Goal: Communication & Community: Answer question/provide support

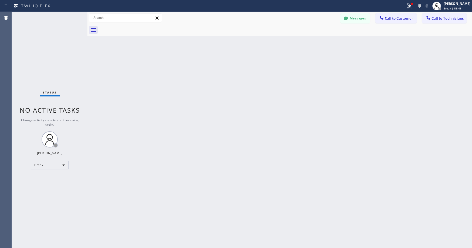
click at [39, 160] on div "Status No active tasks Change activity state to start receiving tasks. [PERSON_…" at bounding box center [50, 130] width 76 height 236
click at [43, 165] on div "Break" at bounding box center [50, 165] width 38 height 9
click at [44, 185] on li "Unavailable" at bounding box center [49, 186] width 37 height 6
click at [38, 45] on div "Status No active tasks Change activity state to start receiving tasks. [PERSON_…" at bounding box center [50, 130] width 76 height 236
click at [45, 41] on div "Status No active tasks Change activity state to start receiving tasks. [PERSON_…" at bounding box center [50, 130] width 76 height 236
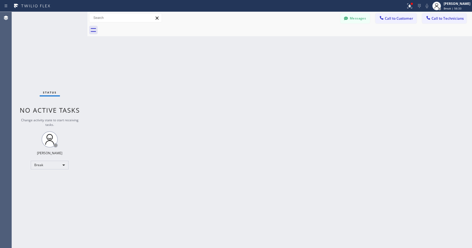
click at [44, 56] on div "Status No active tasks Change activity state to start receiving tasks. [PERSON_…" at bounding box center [50, 130] width 76 height 236
click at [49, 164] on div "Break" at bounding box center [50, 165] width 38 height 9
click at [45, 184] on li "Unavailable" at bounding box center [49, 186] width 37 height 6
click at [43, 49] on div "Status No active tasks Change activity state to start receiving tasks. [PERSON_…" at bounding box center [50, 130] width 76 height 236
drag, startPoint x: 44, startPoint y: 31, endPoint x: 38, endPoint y: 116, distance: 85.6
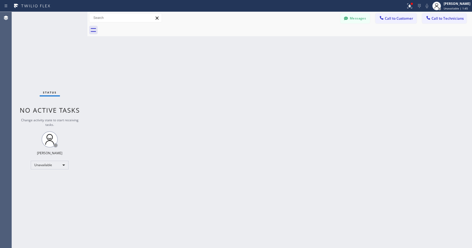
click at [44, 33] on div "Status No active tasks Change activity state to start receiving tasks. [PERSON_…" at bounding box center [50, 130] width 76 height 236
drag, startPoint x: 44, startPoint y: 40, endPoint x: 48, endPoint y: 43, distance: 4.8
click at [44, 41] on div "Status No active tasks Change activity state to start receiving tasks. [PERSON_…" at bounding box center [50, 130] width 76 height 236
click at [54, 63] on div "Status No active tasks Change activity state to start receiving tasks. [PERSON_…" at bounding box center [50, 130] width 76 height 236
click at [51, 66] on div "Status No active tasks Change activity state to start receiving tasks. [PERSON_…" at bounding box center [50, 130] width 76 height 236
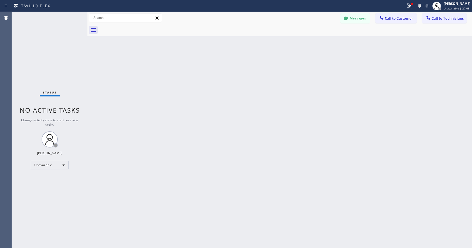
click at [47, 57] on div "Status No active tasks Change activity state to start receiving tasks. [PERSON_…" at bounding box center [50, 130] width 76 height 236
click at [50, 46] on div "Status No active tasks Change activity state to start receiving tasks. [PERSON_…" at bounding box center [50, 130] width 76 height 236
drag, startPoint x: 42, startPoint y: 33, endPoint x: 32, endPoint y: 110, distance: 77.3
click at [42, 33] on div "Status No active tasks Change activity state to start receiving tasks. [PERSON_…" at bounding box center [50, 130] width 76 height 236
click at [51, 63] on div "Status No active tasks Change activity state to start receiving tasks. [PERSON_…" at bounding box center [50, 130] width 76 height 236
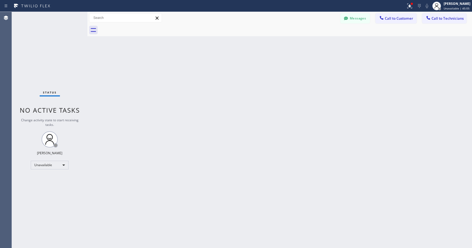
click at [32, 53] on div "Status No active tasks Change activity state to start receiving tasks. [PERSON_…" at bounding box center [50, 130] width 76 height 236
drag, startPoint x: 39, startPoint y: 53, endPoint x: 72, endPoint y: 55, distance: 33.2
click at [41, 53] on div "Status No active tasks Change activity state to start receiving tasks. [PERSON_…" at bounding box center [50, 130] width 76 height 236
click at [442, 19] on span "Call to Technicians" at bounding box center [448, 18] width 32 height 5
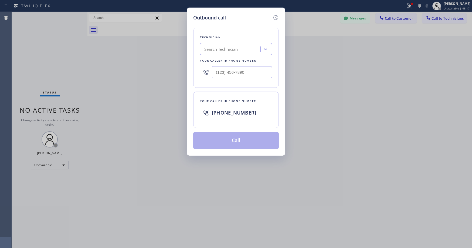
click at [237, 48] on div "Search Technician" at bounding box center [220, 49] width 33 height 6
type input "[PERSON_NAME]"
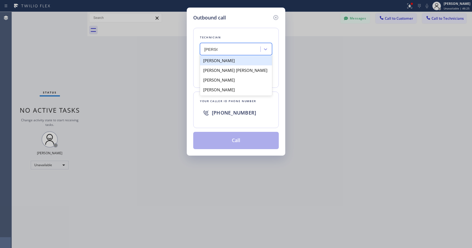
click at [225, 62] on div "[PERSON_NAME]" at bounding box center [236, 61] width 72 height 10
type input "[PHONE_NUMBER]"
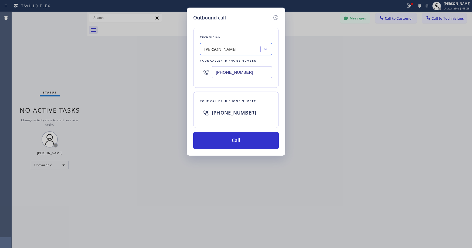
click at [238, 48] on div "[PERSON_NAME]" at bounding box center [231, 49] width 59 height 9
type input "seattle [PERSON_NAME]"
click at [235, 61] on div "[PERSON_NAME]" at bounding box center [236, 61] width 72 height 10
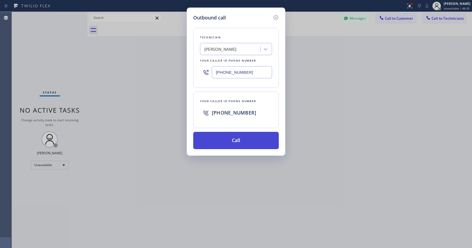
click at [230, 143] on button "Call" at bounding box center [236, 140] width 86 height 17
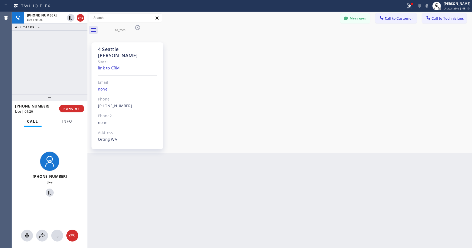
click at [46, 64] on div "[PHONE_NUMBER] Live | 01:26 ALL TASKS ALL TASKS ACTIVE TASKS TASKS IN WRAP UP" at bounding box center [50, 53] width 76 height 83
click at [82, 19] on icon at bounding box center [80, 18] width 6 height 6
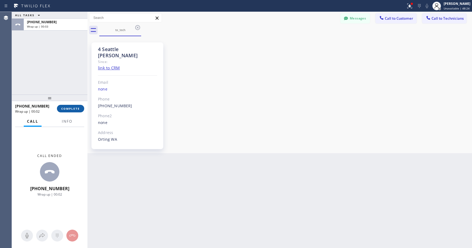
click at [69, 107] on span "COMPLETE" at bounding box center [70, 109] width 19 height 4
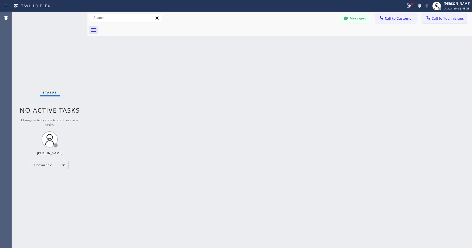
click at [442, 21] on button "Call to Technicians" at bounding box center [444, 18] width 45 height 10
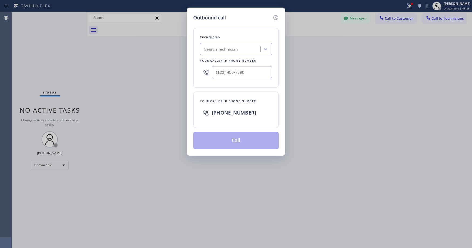
click at [226, 50] on div "Search Technician" at bounding box center [220, 49] width 33 height 6
type input "ilia"
click at [225, 61] on div "[PERSON_NAME]" at bounding box center [236, 61] width 72 height 10
type input "[PHONE_NUMBER]"
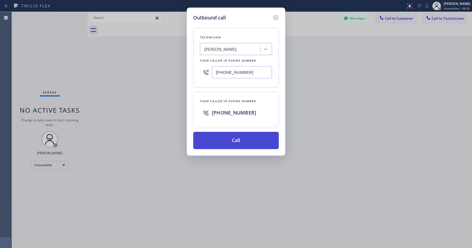
click at [232, 143] on button "Call" at bounding box center [236, 140] width 86 height 17
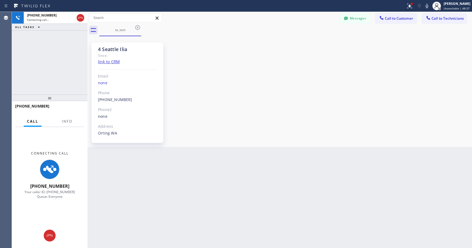
click at [39, 65] on div "[PHONE_NUMBER] Connecting call… ALL TASKS ALL TASKS ACTIVE TASKS TASKS IN WRAP …" at bounding box center [50, 53] width 76 height 83
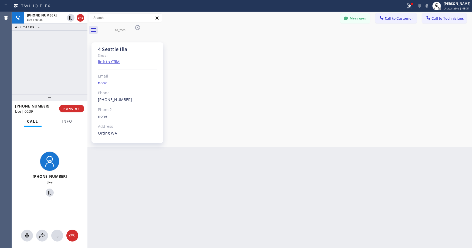
click at [52, 60] on div "[PHONE_NUMBER] Live | 00:38 ALL TASKS ALL TASKS ACTIVE TASKS TASKS IN WRAP UP" at bounding box center [50, 53] width 76 height 83
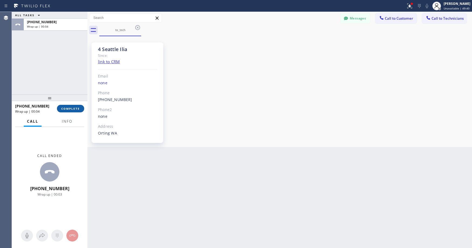
click at [80, 111] on button "COMPLETE" at bounding box center [70, 109] width 27 height 8
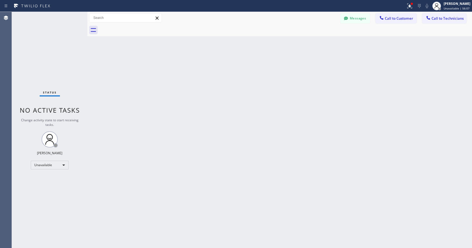
click at [32, 37] on div "Status No active tasks Change activity state to start receiving tasks. [PERSON_…" at bounding box center [50, 130] width 76 height 236
drag, startPoint x: 59, startPoint y: 43, endPoint x: 22, endPoint y: 190, distance: 151.7
click at [59, 46] on div "Status No active tasks Change activity state to start receiving tasks. [PERSON_…" at bounding box center [50, 130] width 76 height 236
drag, startPoint x: 43, startPoint y: 49, endPoint x: 43, endPoint y: 56, distance: 6.8
click at [43, 53] on div "Status No active tasks Change activity state to start receiving tasks. [PERSON_…" at bounding box center [50, 130] width 76 height 236
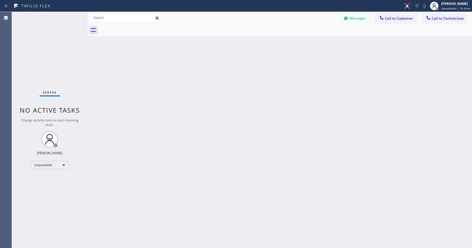
click at [49, 54] on div "Status No active tasks Change activity state to start receiving tasks. [PERSON_…" at bounding box center [50, 130] width 76 height 236
click at [35, 47] on div "Status No active tasks Change activity state to start receiving tasks. [PERSON_…" at bounding box center [50, 130] width 76 height 236
drag, startPoint x: 41, startPoint y: 51, endPoint x: 15, endPoint y: 189, distance: 140.5
click at [41, 56] on div "Status No active tasks Change activity state to start receiving tasks. [PERSON_…" at bounding box center [50, 130] width 76 height 236
click at [50, 41] on div "Status No active tasks Change activity state to start receiving tasks. [PERSON_…" at bounding box center [50, 130] width 76 height 236
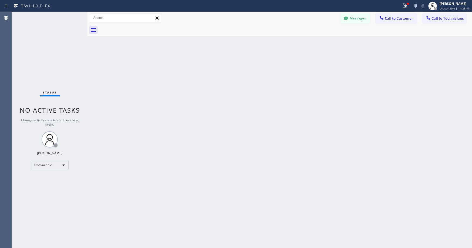
click at [34, 44] on div "Status No active tasks Change activity state to start receiving tasks. [PERSON_…" at bounding box center [50, 130] width 76 height 236
drag, startPoint x: 49, startPoint y: 53, endPoint x: 45, endPoint y: 82, distance: 28.6
click at [49, 54] on div "Status No active tasks Change activity state to start receiving tasks. [PERSON_…" at bounding box center [50, 130] width 76 height 236
click at [47, 37] on div "Status No active tasks Change activity state to start receiving tasks. [PERSON_…" at bounding box center [50, 130] width 76 height 236
drag, startPoint x: 42, startPoint y: 49, endPoint x: 44, endPoint y: 131, distance: 81.6
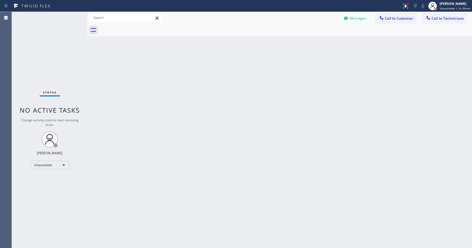
click at [42, 51] on div "Status No active tasks Change activity state to start receiving tasks. [PERSON_…" at bounding box center [50, 130] width 76 height 236
click at [42, 56] on div "Status No active tasks Change activity state to start receiving tasks. [PERSON_…" at bounding box center [50, 130] width 76 height 236
drag, startPoint x: 51, startPoint y: 43, endPoint x: 27, endPoint y: 147, distance: 107.0
click at [51, 47] on div "Status No active tasks Change activity state to start receiving tasks. [PERSON_…" at bounding box center [50, 130] width 76 height 236
click at [41, 167] on div "Unavailable" at bounding box center [50, 165] width 38 height 9
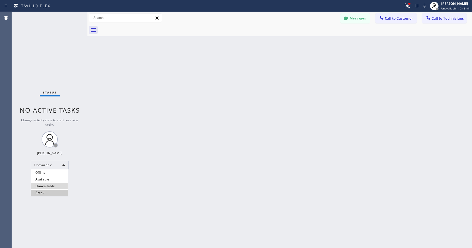
click at [44, 192] on li "Break" at bounding box center [49, 193] width 37 height 6
click at [48, 52] on div "Status No active tasks Change activity state to start receiving tasks. [PERSON_…" at bounding box center [50, 130] width 76 height 236
click at [42, 165] on div "Break" at bounding box center [50, 165] width 38 height 9
click at [39, 187] on li "Unavailable" at bounding box center [49, 186] width 37 height 6
click at [40, 42] on div "Status No active tasks Change activity state to start receiving tasks. [PERSON_…" at bounding box center [50, 130] width 76 height 236
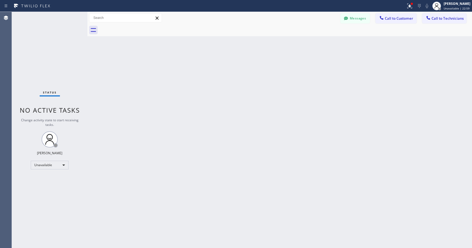
click at [30, 46] on div "Status No active tasks Change activity state to start receiving tasks. [PERSON_…" at bounding box center [50, 130] width 76 height 236
click at [44, 58] on div "Status No active tasks Change activity state to start receiving tasks. [PERSON_…" at bounding box center [50, 130] width 76 height 236
drag, startPoint x: 44, startPoint y: 44, endPoint x: 21, endPoint y: 163, distance: 120.8
click at [44, 45] on div "Status No active tasks Change activity state to start receiving tasks. [PERSON_…" at bounding box center [50, 130] width 76 height 236
click at [39, 53] on div "Status No active tasks Change activity state to start receiving tasks. [PERSON_…" at bounding box center [50, 130] width 76 height 236
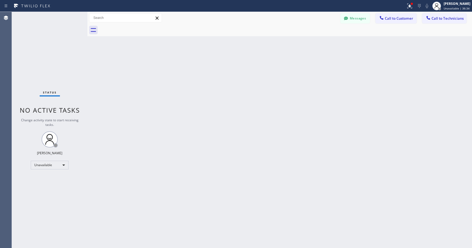
click at [57, 55] on div "Status No active tasks Change activity state to start receiving tasks. [PERSON_…" at bounding box center [50, 130] width 76 height 236
drag, startPoint x: 49, startPoint y: 54, endPoint x: 245, endPoint y: 64, distance: 196.0
click at [49, 54] on div "Status No active tasks Change activity state to start receiving tasks. [PERSON_…" at bounding box center [50, 130] width 76 height 236
click at [440, 18] on span "Call to Technicians" at bounding box center [448, 18] width 32 height 5
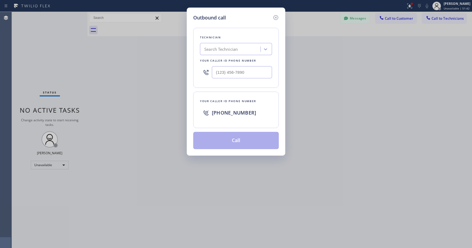
click at [217, 50] on div "Search Technician" at bounding box center [220, 49] width 33 height 6
type input "[PERSON_NAME]"
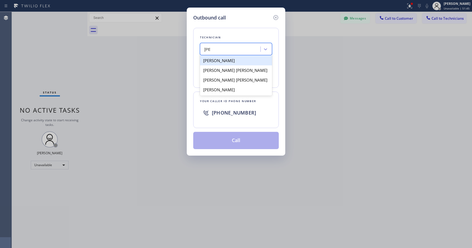
click at [221, 60] on div "[PERSON_NAME]" at bounding box center [236, 61] width 72 height 10
type input "[PHONE_NUMBER]"
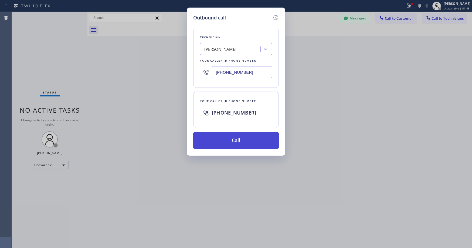
click at [234, 142] on button "Call" at bounding box center [236, 140] width 86 height 17
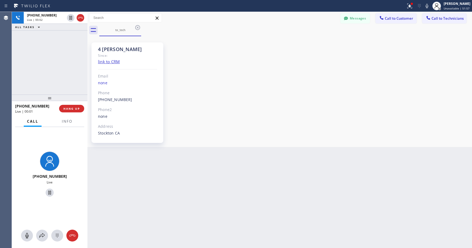
click at [47, 64] on div "[PHONE_NUMBER] Live | 00:02 ALL TASKS ALL TASKS ACTIVE TASKS TASKS IN WRAP UP" at bounding box center [50, 53] width 76 height 83
click at [47, 51] on div "[PHONE_NUMBER] Live | 03:46 ALL TASKS ALL TASKS ACTIVE TASKS TASKS IN WRAP UP" at bounding box center [50, 53] width 76 height 83
click at [38, 45] on div "[PHONE_NUMBER] Live | 05:06 ALL TASKS ALL TASKS ACTIVE TASKS TASKS IN WRAP UP" at bounding box center [50, 53] width 76 height 83
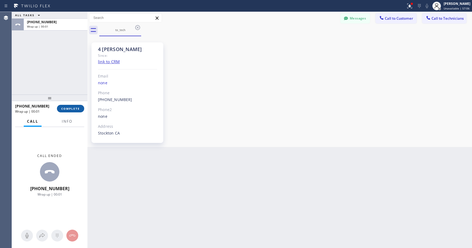
click at [75, 108] on span "COMPLETE" at bounding box center [70, 109] width 19 height 4
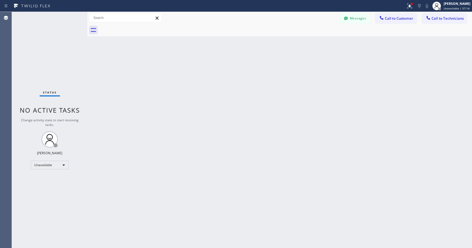
click at [53, 37] on div "Status No active tasks Change activity state to start receiving tasks. [PERSON_…" at bounding box center [50, 130] width 76 height 236
click at [46, 42] on div "Status No active tasks Change activity state to start receiving tasks. [PERSON_…" at bounding box center [50, 130] width 76 height 236
click at [50, 60] on div "Status No active tasks Change activity state to start receiving tasks. [PERSON_…" at bounding box center [50, 130] width 76 height 236
click at [53, 62] on div "Status No active tasks Change activity state to start receiving tasks. [PERSON_…" at bounding box center [50, 130] width 76 height 236
click at [44, 43] on div "Status No active tasks Change activity state to start receiving tasks. [PERSON_…" at bounding box center [50, 130] width 76 height 236
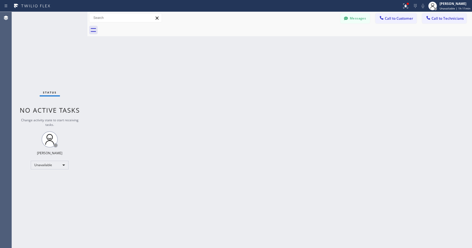
drag, startPoint x: 57, startPoint y: 50, endPoint x: 52, endPoint y: 123, distance: 73.3
click at [57, 52] on div "Status No active tasks Change activity state to start receiving tasks. [PERSON_…" at bounding box center [50, 130] width 76 height 236
drag, startPoint x: 48, startPoint y: 51, endPoint x: 50, endPoint y: 109, distance: 58.1
click at [48, 51] on div "Status No active tasks Change activity state to start receiving tasks. [PERSON_…" at bounding box center [50, 130] width 76 height 236
click at [72, 53] on div "Status No active tasks Change activity state to start receiving tasks. [PERSON_…" at bounding box center [50, 130] width 76 height 236
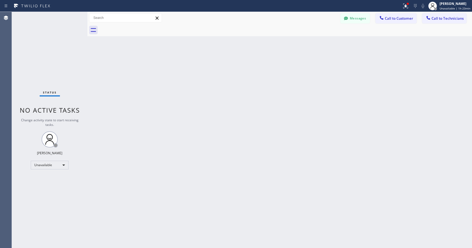
click at [53, 53] on div "Status No active tasks Change activity state to start receiving tasks. [PERSON_…" at bounding box center [50, 130] width 76 height 236
click at [60, 48] on div "Status No active tasks Change activity state to start receiving tasks. [PERSON_…" at bounding box center [50, 130] width 76 height 236
click at [352, 21] on button "Messages" at bounding box center [356, 18] width 30 height 10
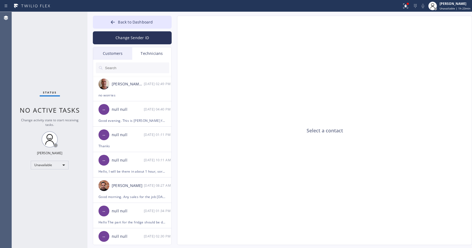
click at [109, 52] on div "Customers" at bounding box center [112, 53] width 39 height 12
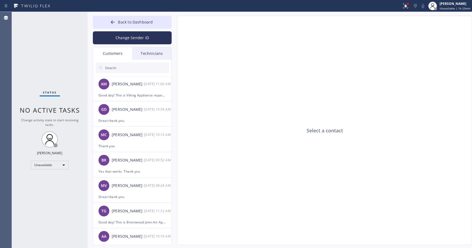
click at [116, 68] on input "text" at bounding box center [137, 67] width 65 height 11
paste input "SRDQIA"
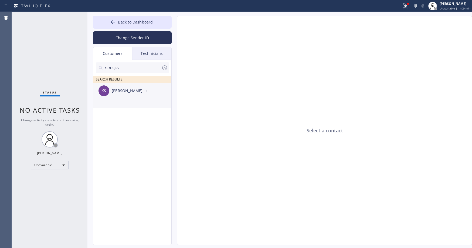
type input "SRDQIA"
click at [123, 101] on li "KS [PERSON_NAME] --:--" at bounding box center [132, 95] width 79 height 25
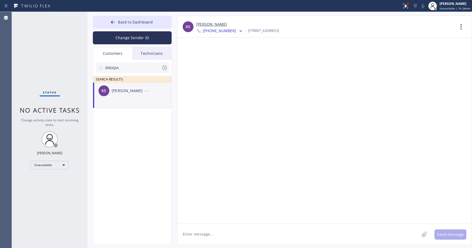
click at [212, 239] on textarea at bounding box center [298, 234] width 242 height 21
paste textarea "GE Monogram Repair Expert"
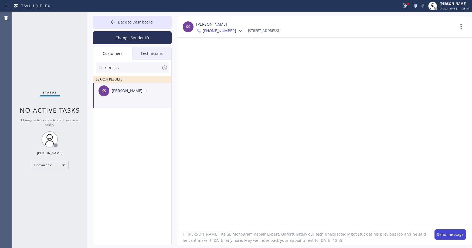
type textarea "Hi [PERSON_NAME]! Its GE Monogram Repair Expert. Unfortunately our tech unexpec…"
click at [445, 235] on button "Send message" at bounding box center [451, 234] width 32 height 10
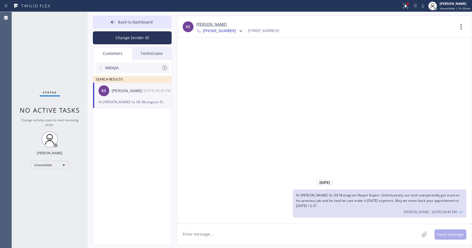
drag, startPoint x: 64, startPoint y: 43, endPoint x: 66, endPoint y: 46, distance: 2.9
click at [65, 45] on div "Status No active tasks Change activity state to start receiving tasks. [PERSON_…" at bounding box center [50, 130] width 76 height 236
click at [49, 45] on div "Status No active tasks Change activity state to start receiving tasks. [PERSON_…" at bounding box center [50, 130] width 76 height 236
click at [145, 23] on span "Back to Dashboard" at bounding box center [135, 21] width 35 height 5
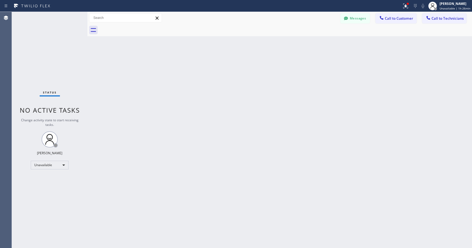
click at [244, 123] on div "Back to Dashboard Change Sender ID Customers Technicians SRDQIA SEARCH RESULTS:…" at bounding box center [279, 130] width 385 height 236
drag, startPoint x: 49, startPoint y: 62, endPoint x: 49, endPoint y: 67, distance: 4.9
click at [49, 62] on div "Status No active tasks Change activity state to start receiving tasks. [PERSON_…" at bounding box center [50, 130] width 76 height 236
click at [346, 20] on icon at bounding box center [346, 18] width 5 height 5
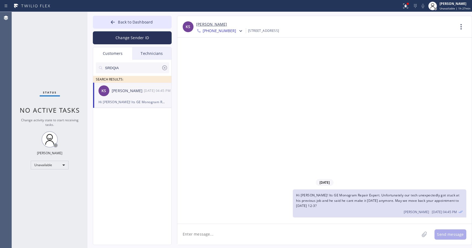
click at [163, 66] on icon at bounding box center [164, 67] width 5 height 5
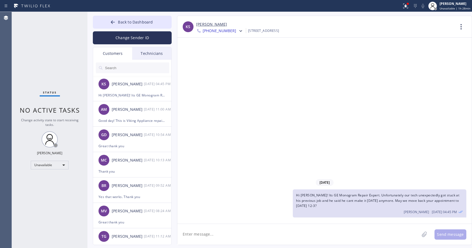
click at [56, 49] on div "Status No active tasks Change activity state to start receiving tasks. [PERSON_…" at bounding box center [50, 130] width 76 height 236
click at [262, 234] on textarea at bounding box center [298, 234] width 242 height 21
click at [129, 23] on span "Back to Dashboard" at bounding box center [135, 21] width 35 height 5
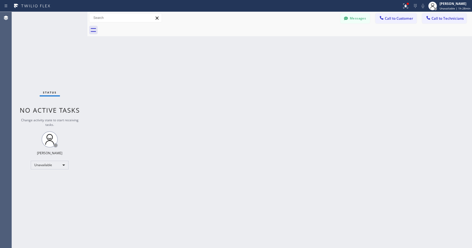
click at [58, 65] on div "Status No active tasks Change activity state to start receiving tasks. [PERSON_…" at bounding box center [50, 130] width 76 height 236
drag, startPoint x: 32, startPoint y: 30, endPoint x: 282, endPoint y: 41, distance: 250.8
click at [32, 30] on div "Status No active tasks Change activity state to start receiving tasks. [PERSON_…" at bounding box center [50, 130] width 76 height 236
click at [352, 20] on button "Messages" at bounding box center [356, 18] width 30 height 10
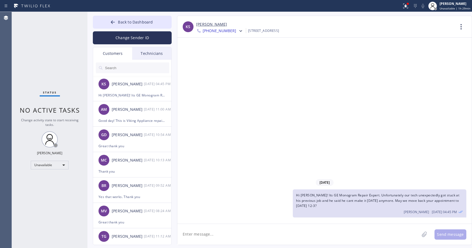
click at [294, 114] on div "[DATE] Hi [PERSON_NAME]! Its GE Monogram Repair Expert. Unfortunately our tech …" at bounding box center [324, 131] width 295 height 186
click at [124, 23] on span "Back to Dashboard" at bounding box center [135, 21] width 35 height 5
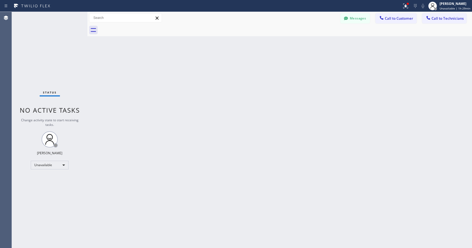
click at [60, 58] on div "Status No active tasks Change activity state to start receiving tasks. [PERSON_…" at bounding box center [50, 130] width 76 height 236
click at [58, 53] on div "Status No active tasks Change activity state to start receiving tasks. [PERSON_…" at bounding box center [50, 130] width 76 height 236
click at [408, 7] on icon at bounding box center [406, 6] width 6 height 6
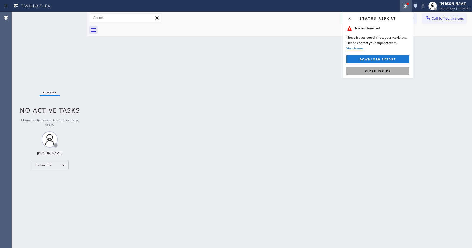
click at [377, 69] on span "Clear issues" at bounding box center [377, 71] width 25 height 4
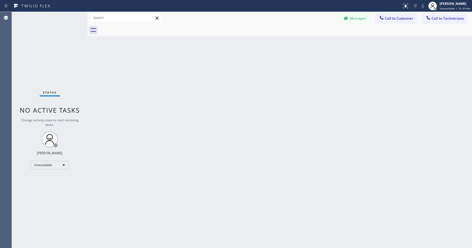
click at [310, 86] on div "Back to Dashboard Change Sender ID Customers Technicians KS [PERSON_NAME] [DATE…" at bounding box center [279, 130] width 385 height 236
click at [65, 64] on div "Status No active tasks Change activity state to start receiving tasks. [PERSON_…" at bounding box center [50, 130] width 76 height 236
click at [338, 89] on div "Back to Dashboard Change Sender ID Customers Technicians KS [PERSON_NAME] [DATE…" at bounding box center [279, 130] width 385 height 236
drag, startPoint x: 70, startPoint y: 54, endPoint x: 52, endPoint y: 78, distance: 30.8
click at [69, 54] on div "Status No active tasks Change activity state to start receiving tasks. [PERSON_…" at bounding box center [50, 130] width 76 height 236
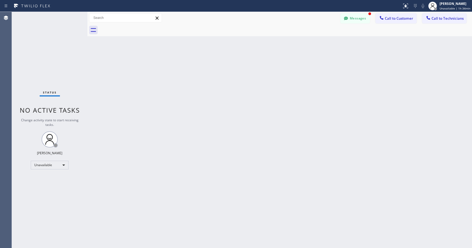
click at [348, 23] on button "Messages" at bounding box center [356, 18] width 30 height 10
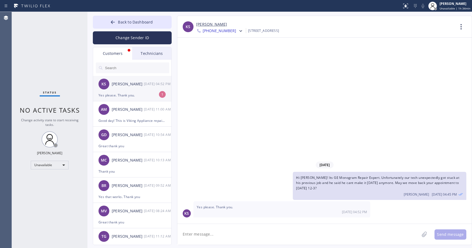
click at [129, 89] on div "KS [PERSON_NAME] [DATE] 04:52 PM" at bounding box center [132, 84] width 79 height 16
click at [203, 25] on link "[PERSON_NAME]" at bounding box center [211, 24] width 31 height 6
drag, startPoint x: 52, startPoint y: 66, endPoint x: 59, endPoint y: 85, distance: 19.9
click at [52, 66] on div "Status No active tasks Change activity state to start receiving tasks. [PERSON_…" at bounding box center [50, 130] width 76 height 236
click at [135, 21] on span "Back to Dashboard" at bounding box center [135, 21] width 35 height 5
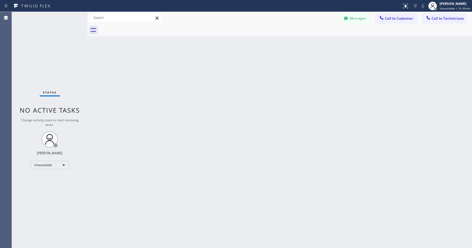
click at [60, 61] on div "Status No active tasks Change activity state to start receiving tasks. [PERSON_…" at bounding box center [50, 130] width 76 height 236
click at [35, 67] on div "Status No active tasks Change activity state to start receiving tasks. [PERSON_…" at bounding box center [50, 130] width 76 height 236
drag, startPoint x: 35, startPoint y: 35, endPoint x: 25, endPoint y: 141, distance: 106.4
click at [35, 38] on div "Status No active tasks Change activity state to start receiving tasks. [PERSON_…" at bounding box center [50, 130] width 76 height 236
click at [39, 50] on div "Status No active tasks Change activity state to start receiving tasks. [PERSON_…" at bounding box center [50, 130] width 76 height 236
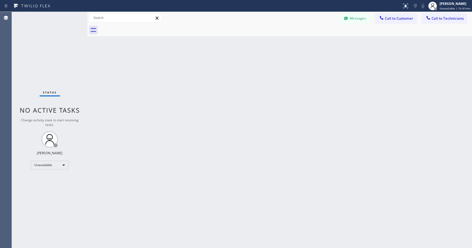
click at [46, 40] on div "Status No active tasks Change activity state to start receiving tasks. [PERSON_…" at bounding box center [50, 130] width 76 height 236
click at [45, 166] on div "Unavailable" at bounding box center [50, 165] width 38 height 9
drag, startPoint x: 58, startPoint y: 54, endPoint x: 62, endPoint y: 93, distance: 38.8
click at [59, 54] on div at bounding box center [236, 124] width 472 height 248
click at [53, 162] on div "Unavailable" at bounding box center [50, 165] width 38 height 9
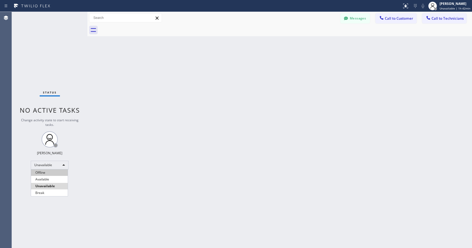
click at [46, 174] on li "Offline" at bounding box center [49, 172] width 37 height 6
click at [452, 8] on span "Offline | 8s" at bounding box center [451, 8] width 15 height 4
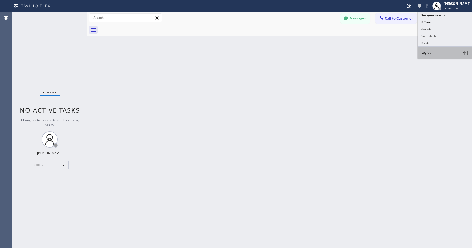
click at [433, 48] on button "Log out" at bounding box center [445, 53] width 54 height 12
